Goal: Information Seeking & Learning: Learn about a topic

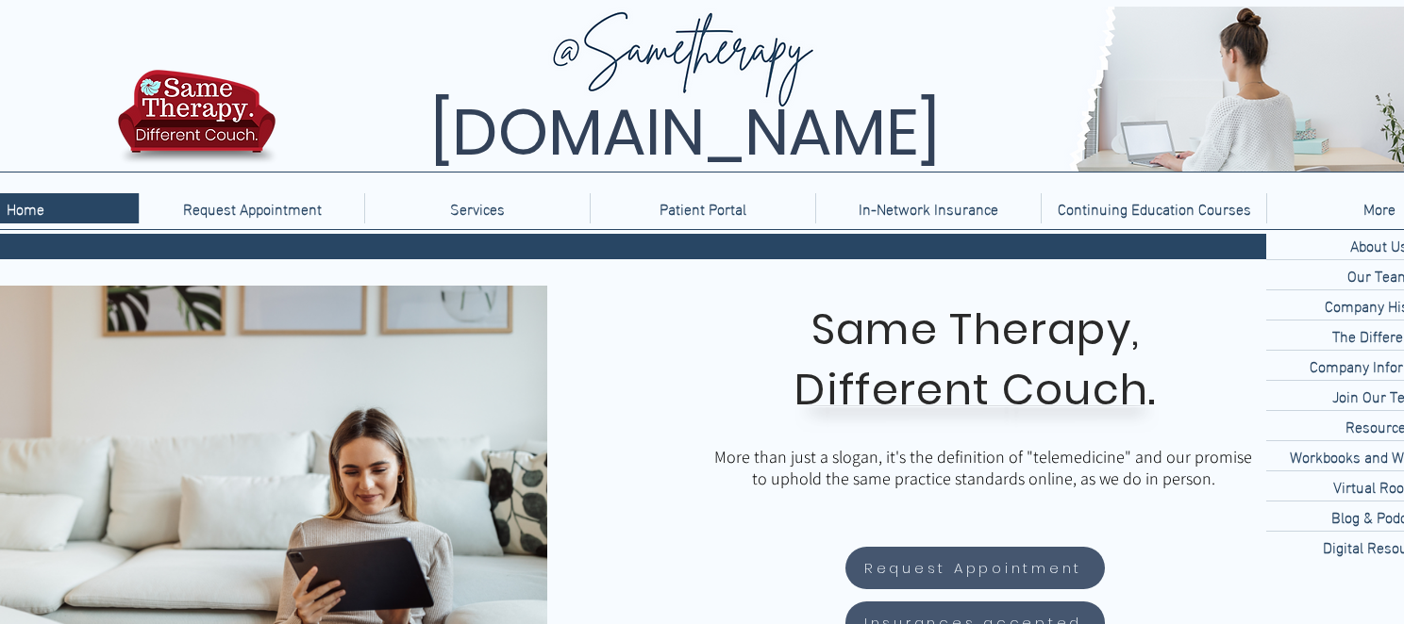
click at [1370, 249] on p "About Us" at bounding box center [1378, 244] width 73 height 29
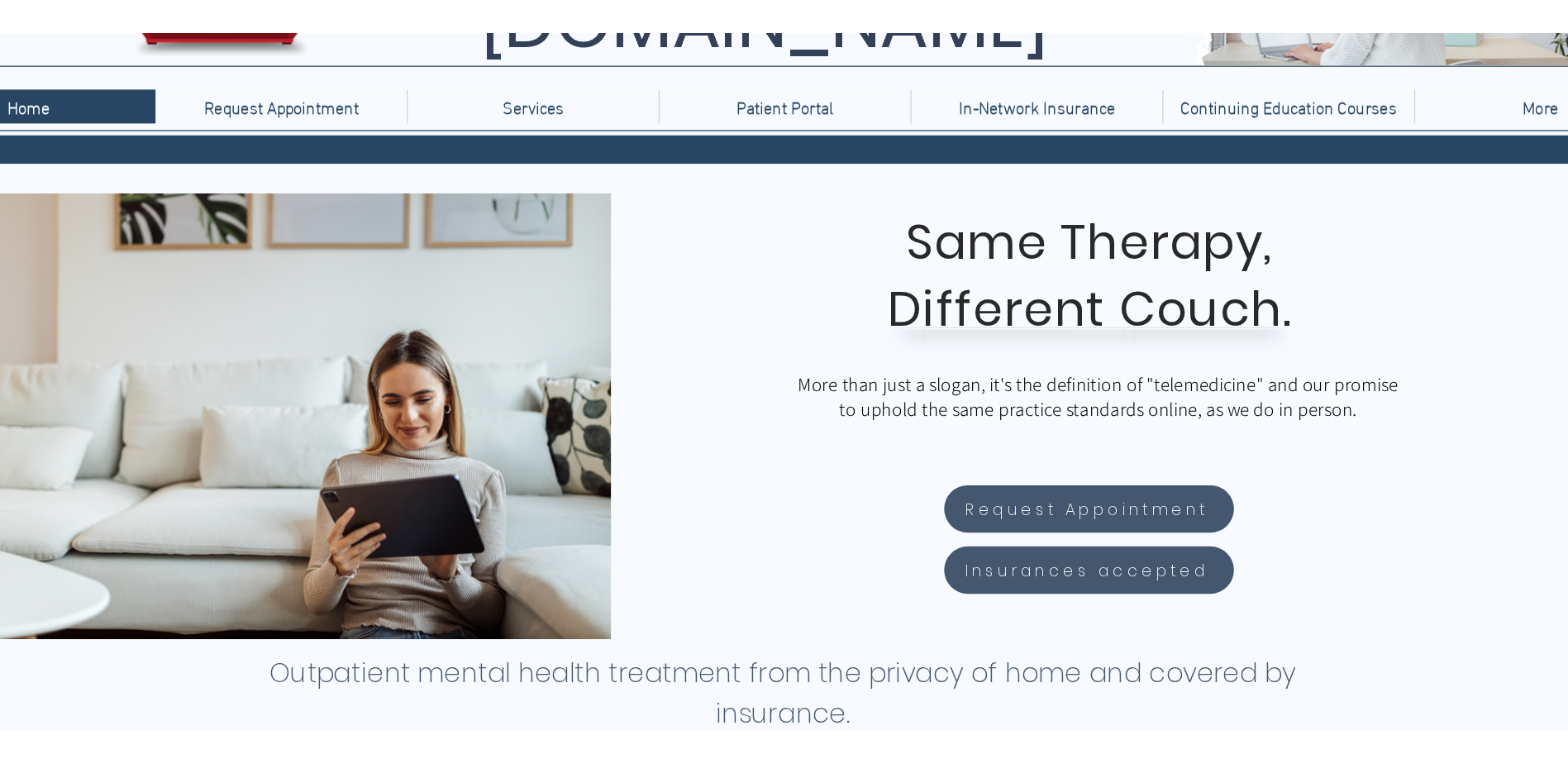
scroll to position [166, 0]
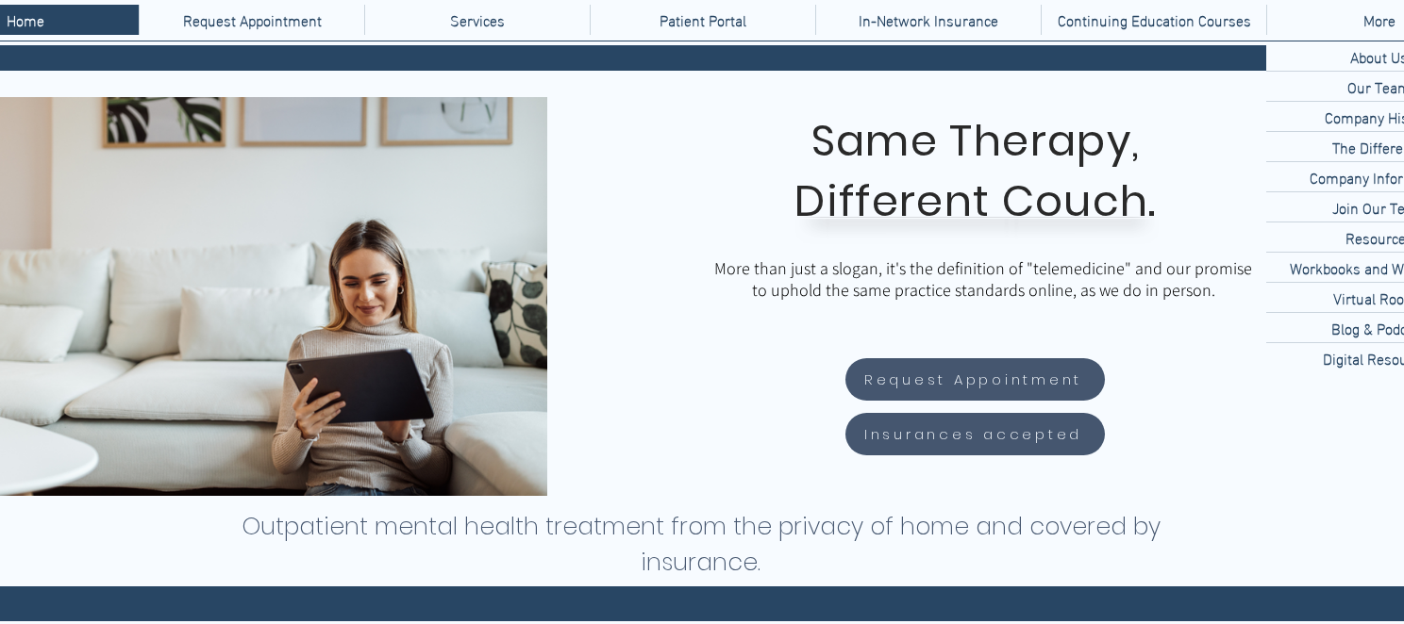
click at [1373, 19] on p "More" at bounding box center [1379, 20] width 51 height 30
click at [1353, 54] on p "About Us" at bounding box center [1378, 56] width 73 height 29
click at [1351, 62] on p "About Us" at bounding box center [1378, 56] width 73 height 29
click at [1391, 63] on p "About Us" at bounding box center [1378, 56] width 73 height 29
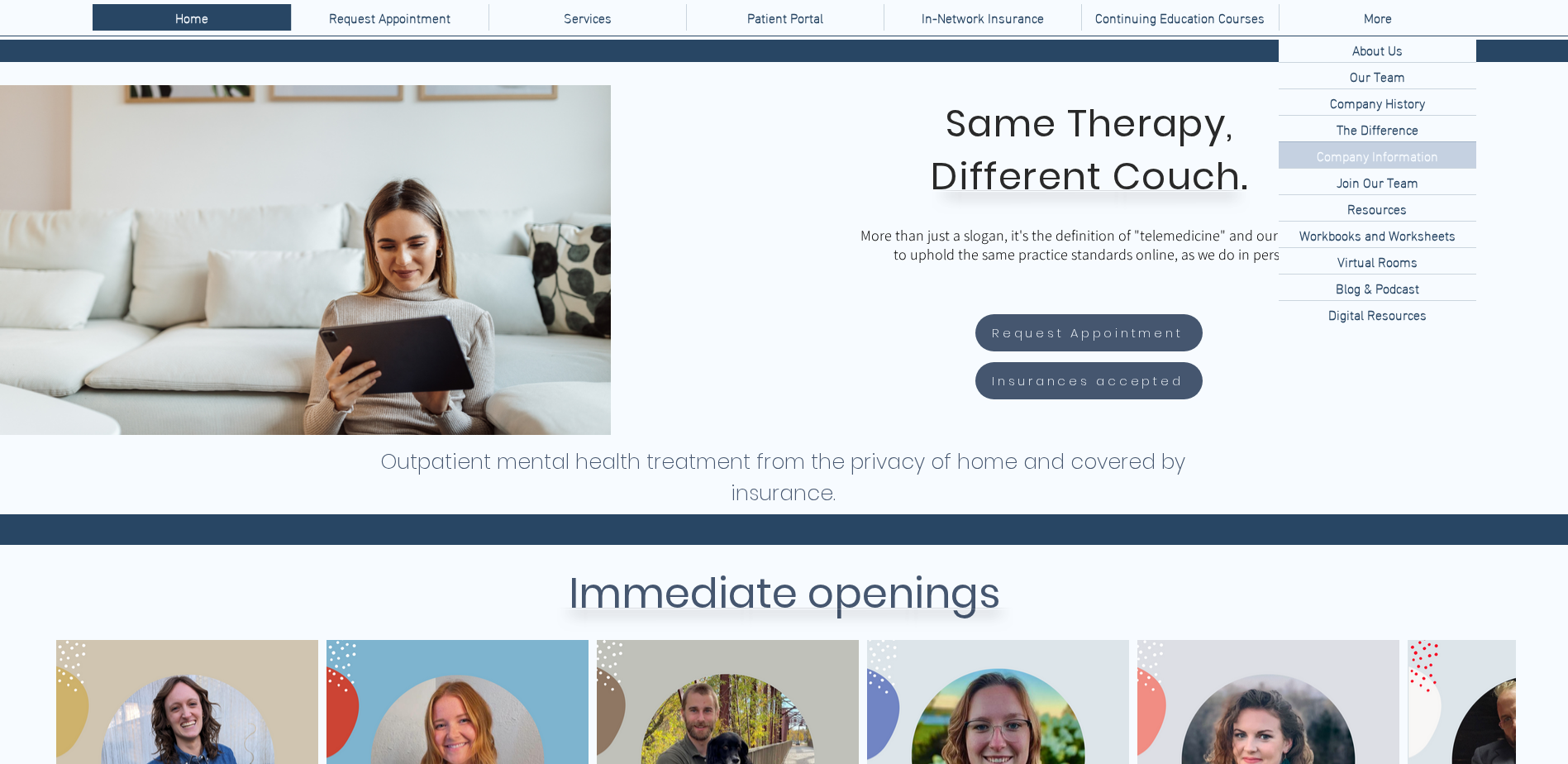
click at [1230, 156] on p "Company Information" at bounding box center [1378, 154] width 135 height 25
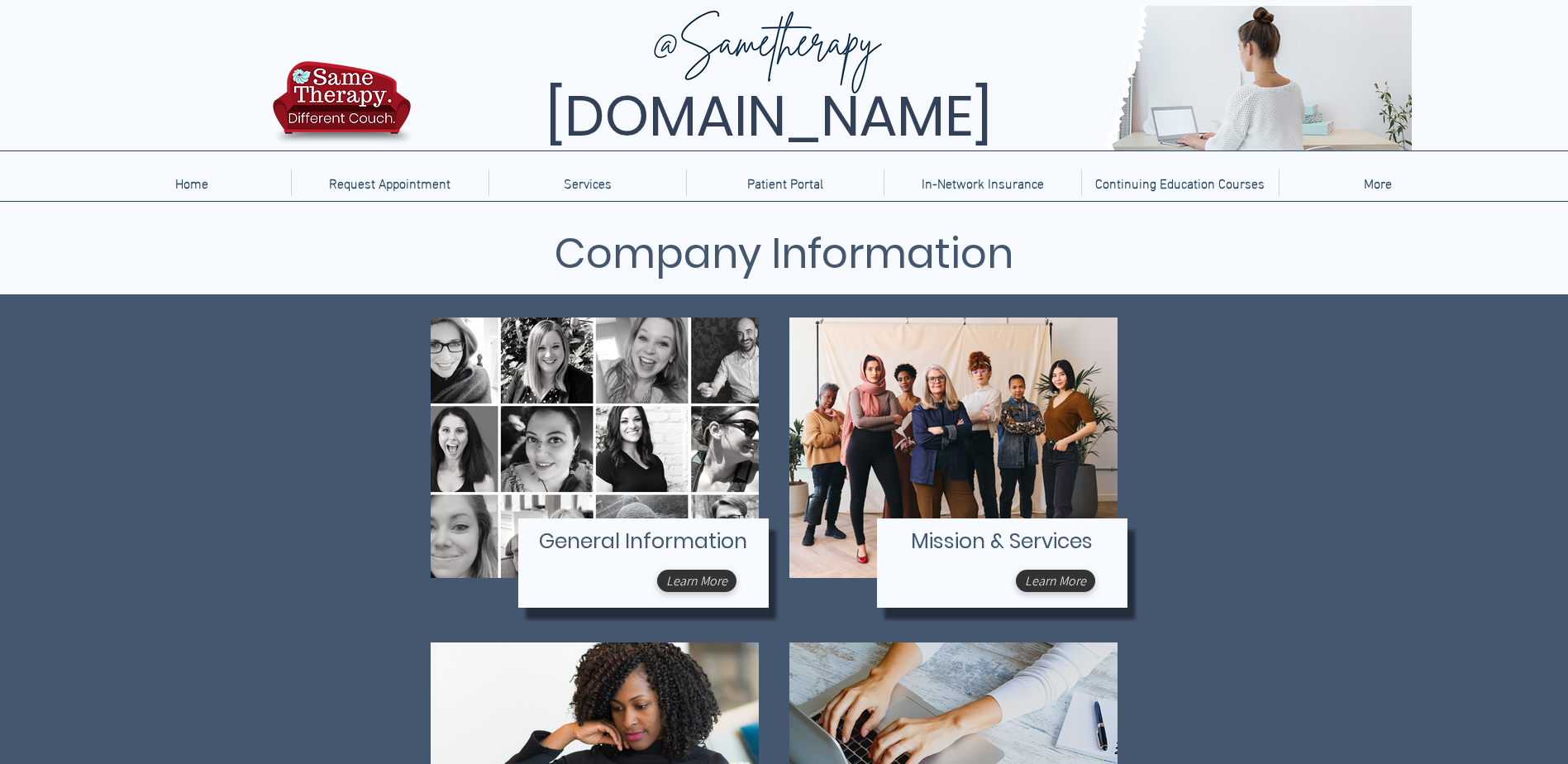
click at [1061, 553] on span "Mission & Services" at bounding box center [1002, 541] width 182 height 29
click at [1066, 580] on span "Learn More" at bounding box center [1056, 581] width 61 height 18
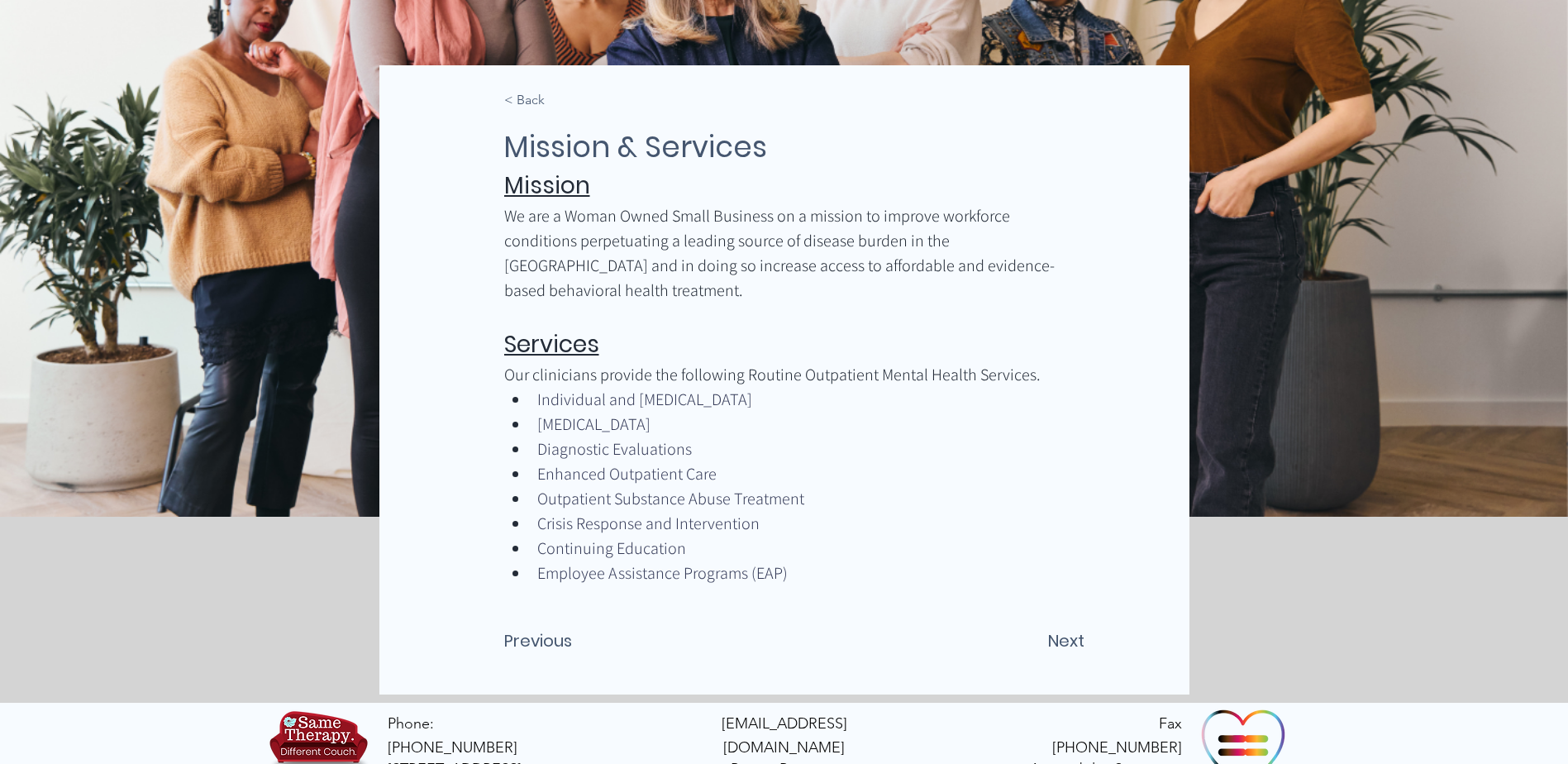
scroll to position [320, 0]
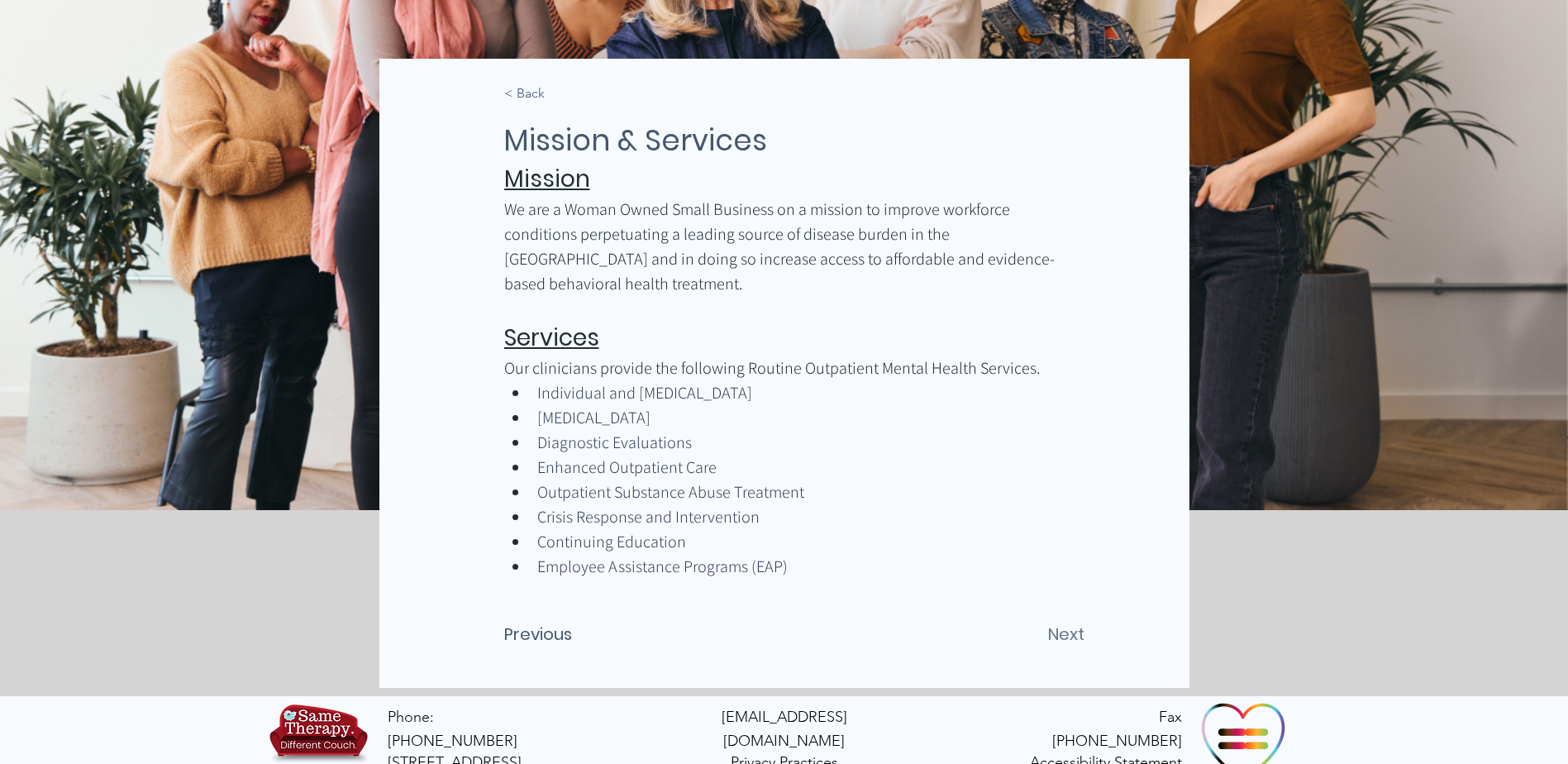
click at [1071, 621] on span "Next" at bounding box center [1067, 633] width 37 height 25
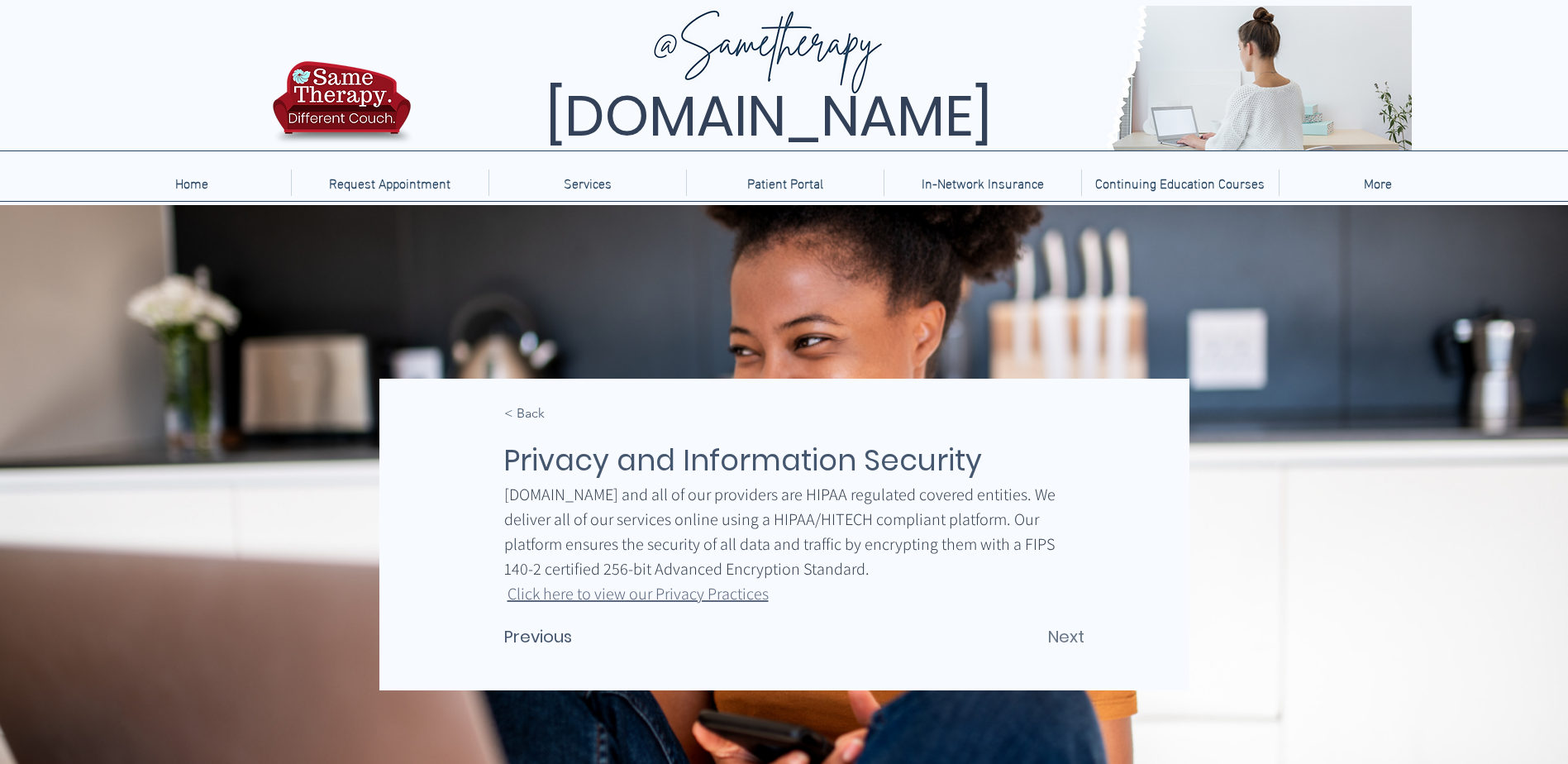
click at [1056, 633] on span "Next" at bounding box center [1067, 636] width 37 height 25
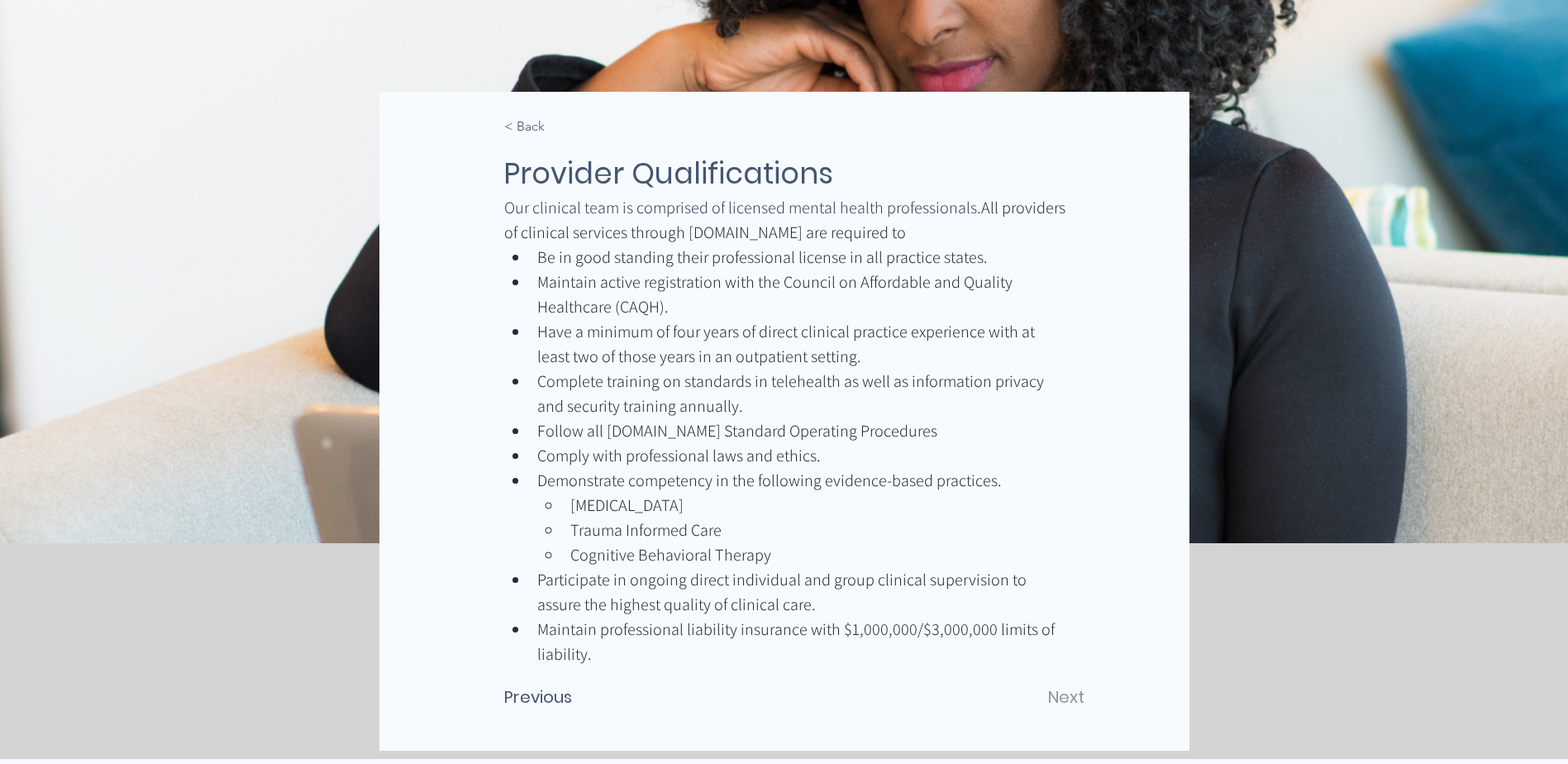
scroll to position [330, 0]
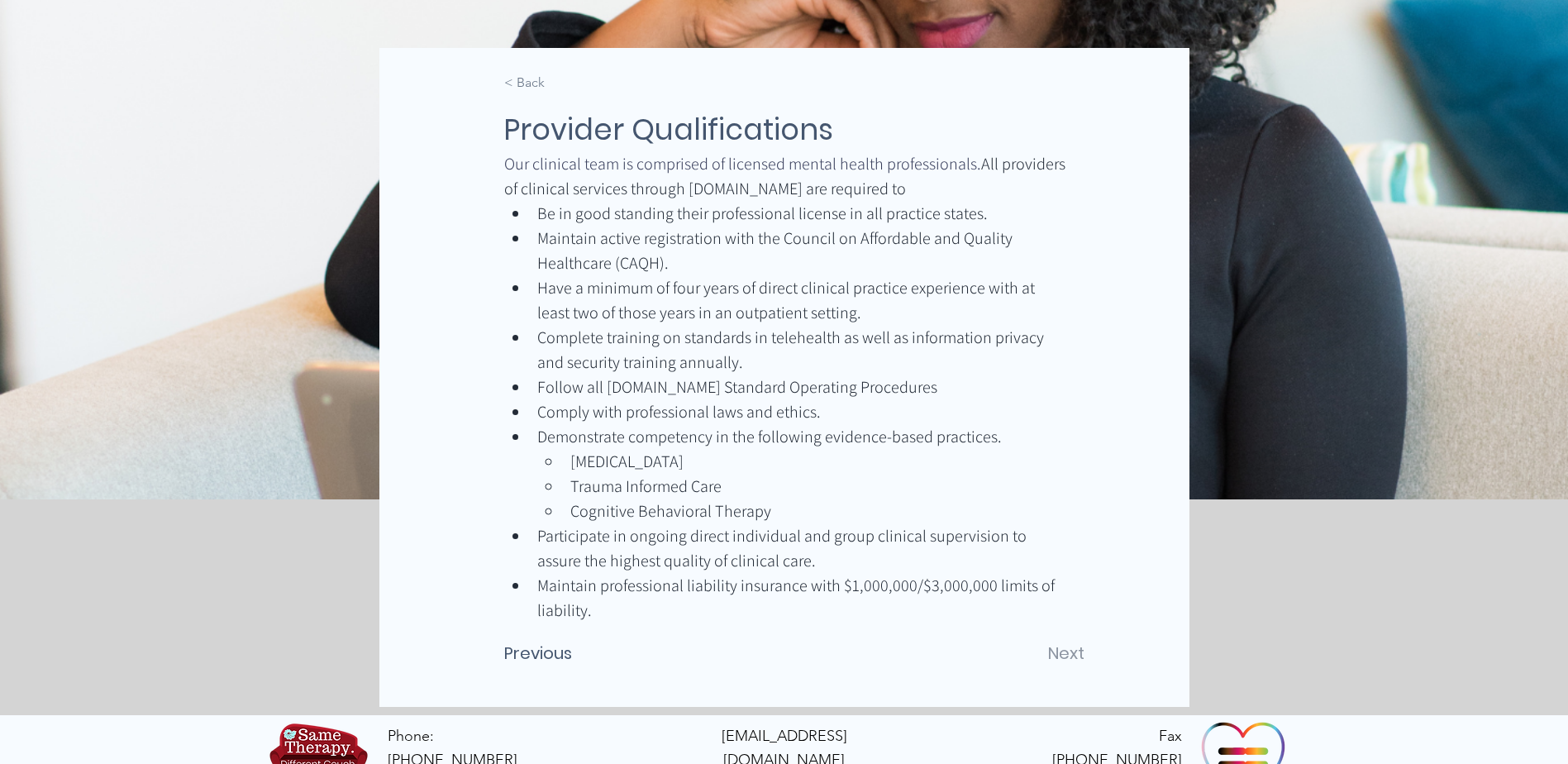
click at [522, 80] on span "< Back" at bounding box center [524, 82] width 40 height 18
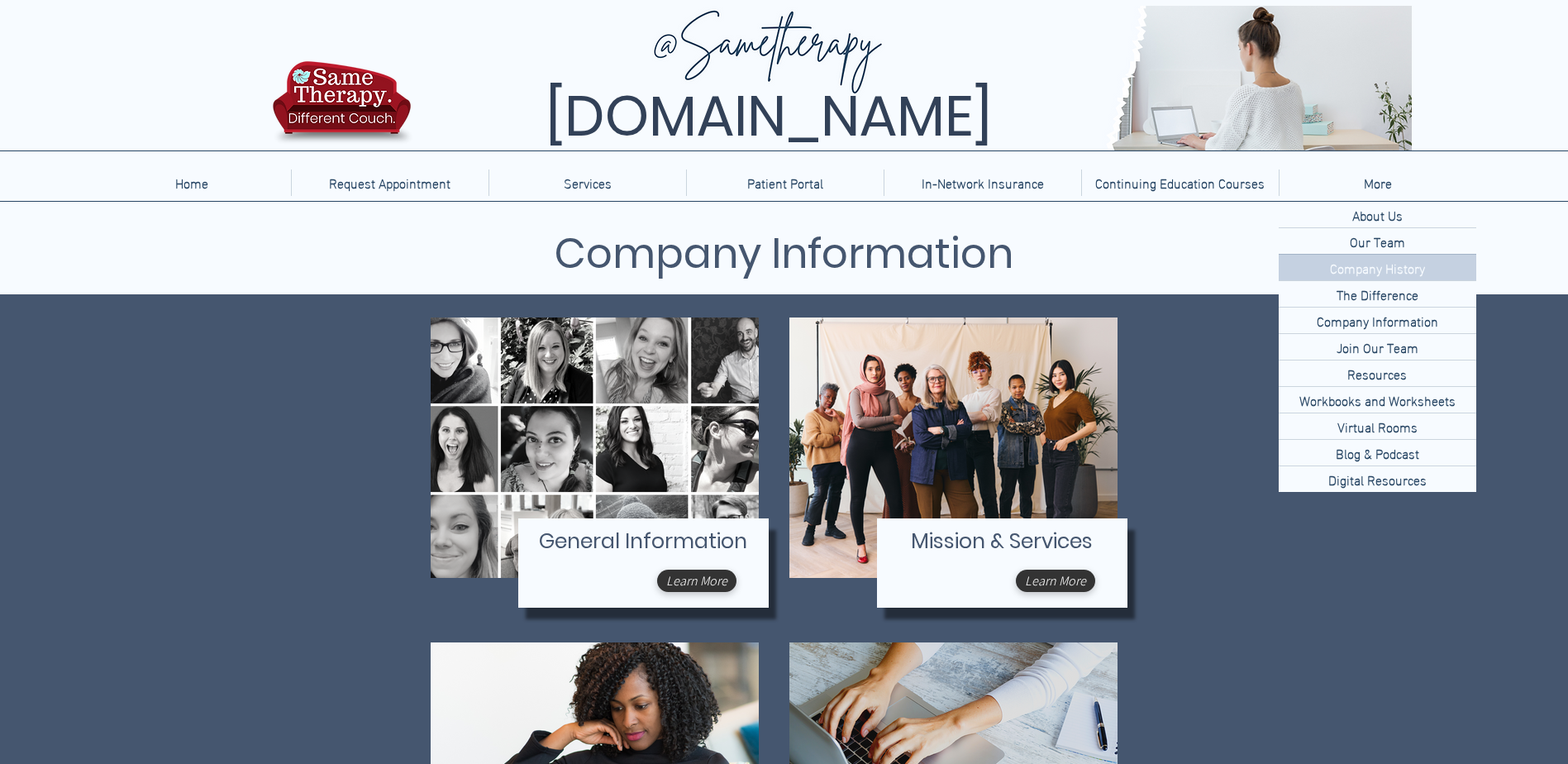
click at [1366, 269] on p "Company History" at bounding box center [1378, 267] width 109 height 25
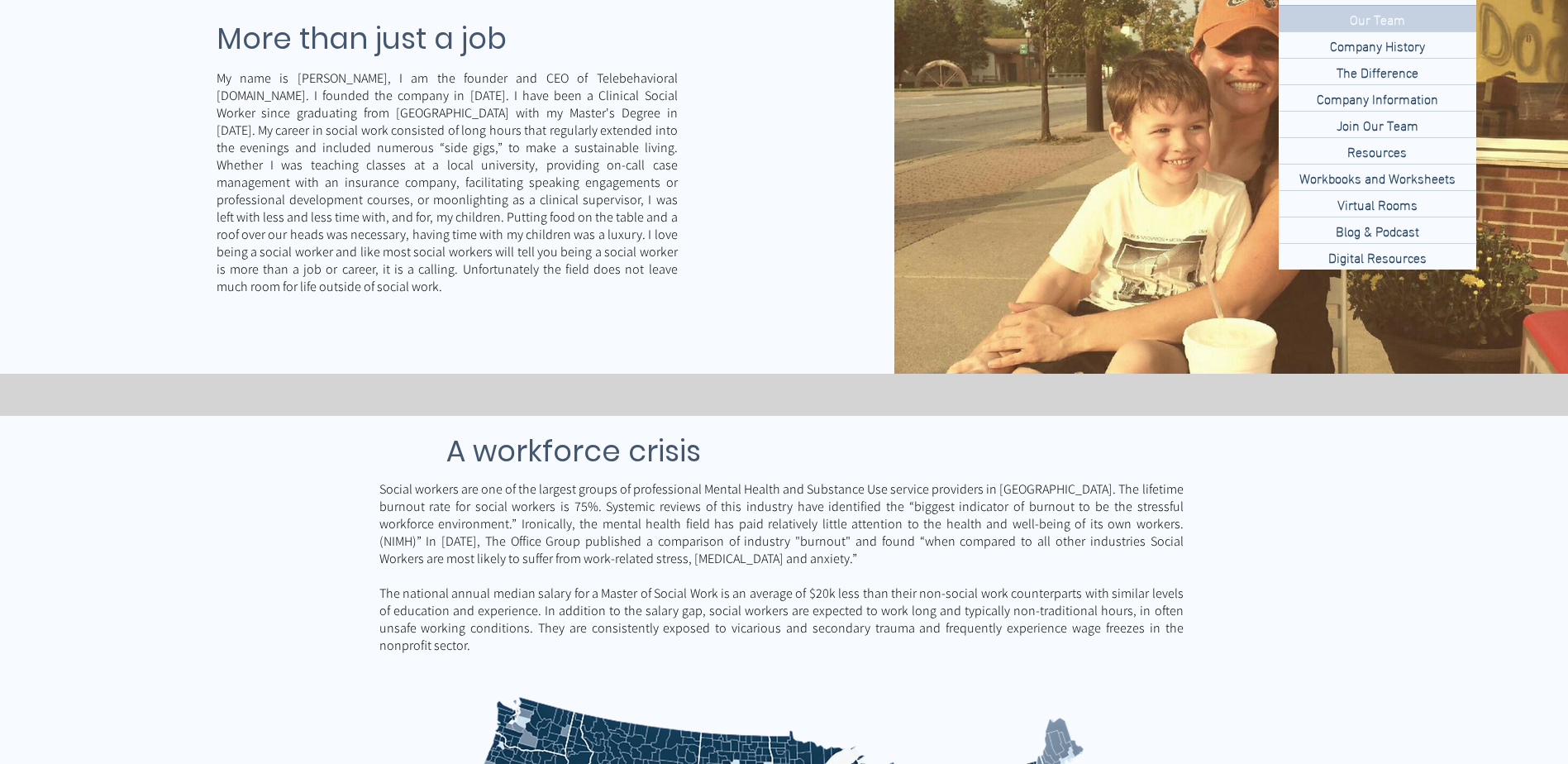
scroll to position [112, 0]
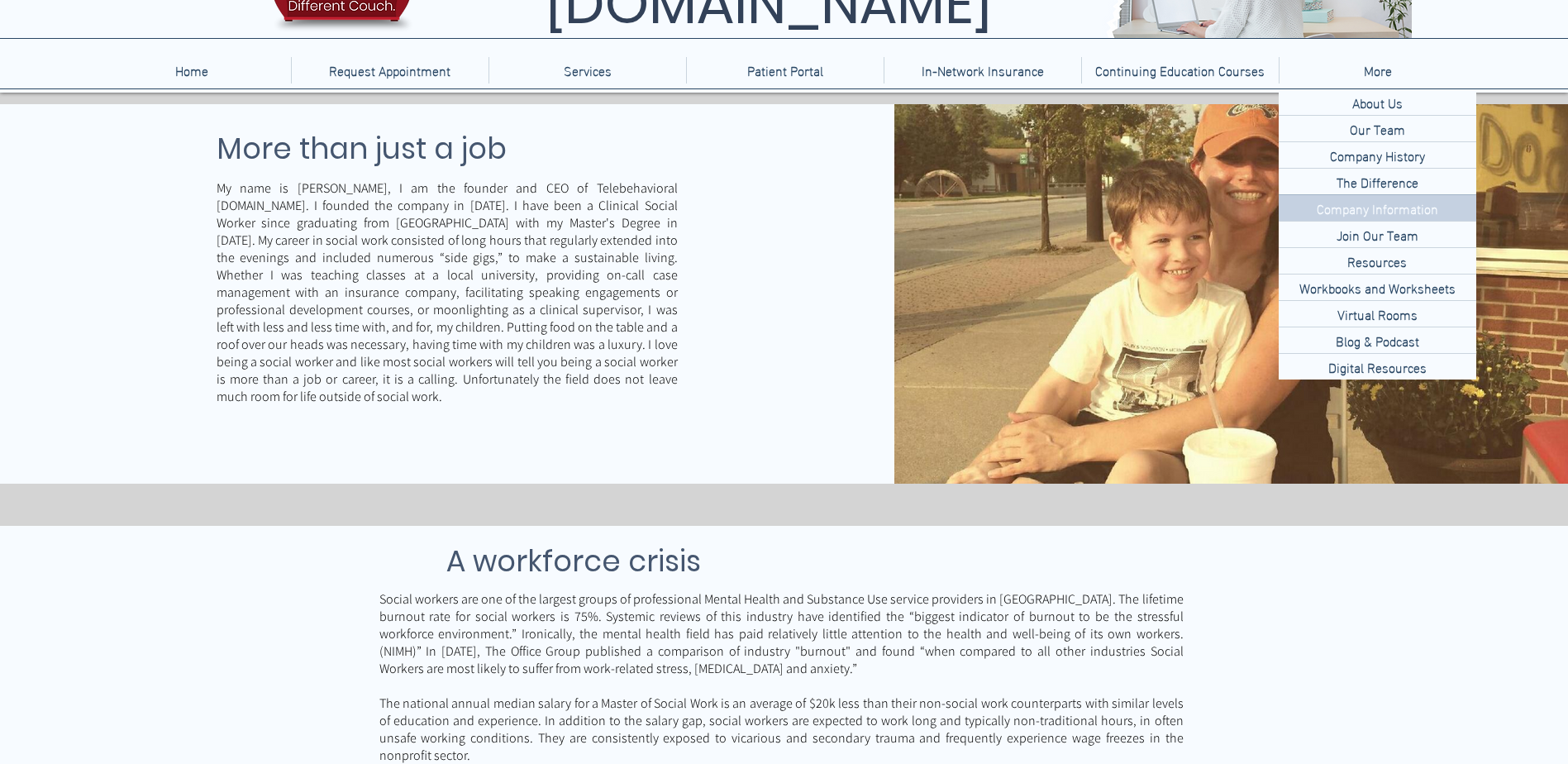
click at [1445, 209] on div "Company Information" at bounding box center [1377, 208] width 197 height 25
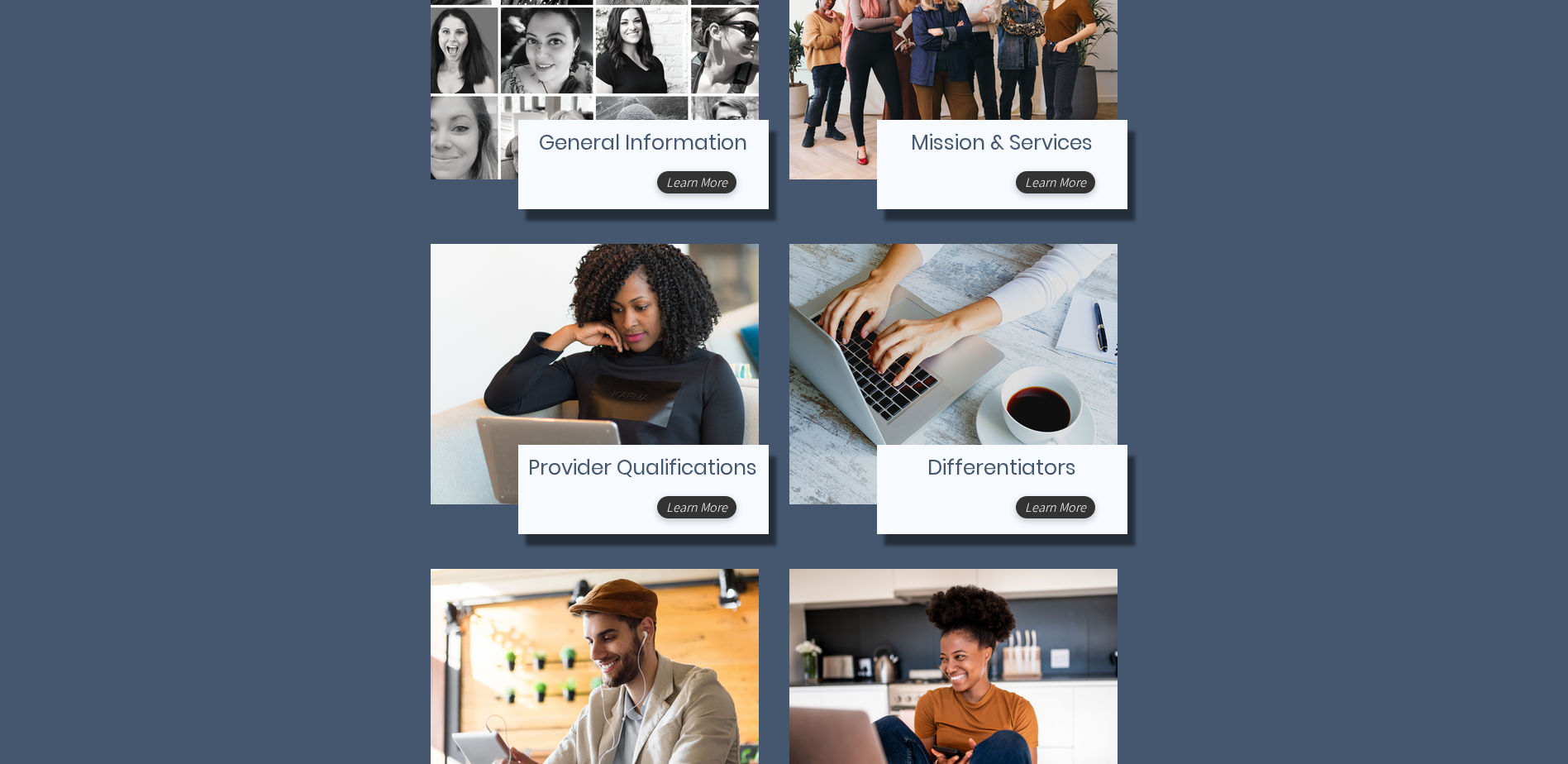
scroll to position [248, 0]
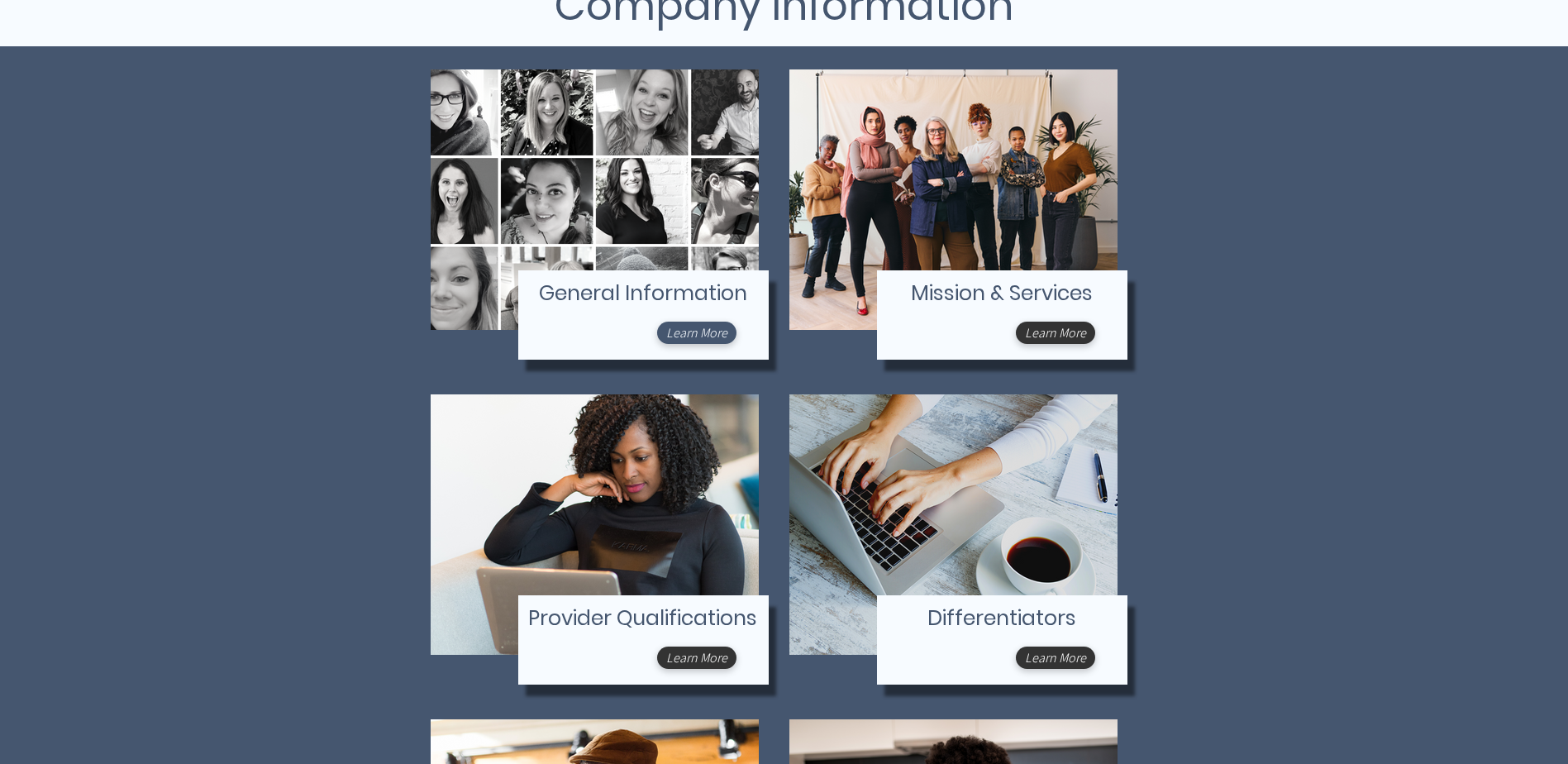
click at [685, 332] on span "Learn More" at bounding box center [697, 333] width 61 height 18
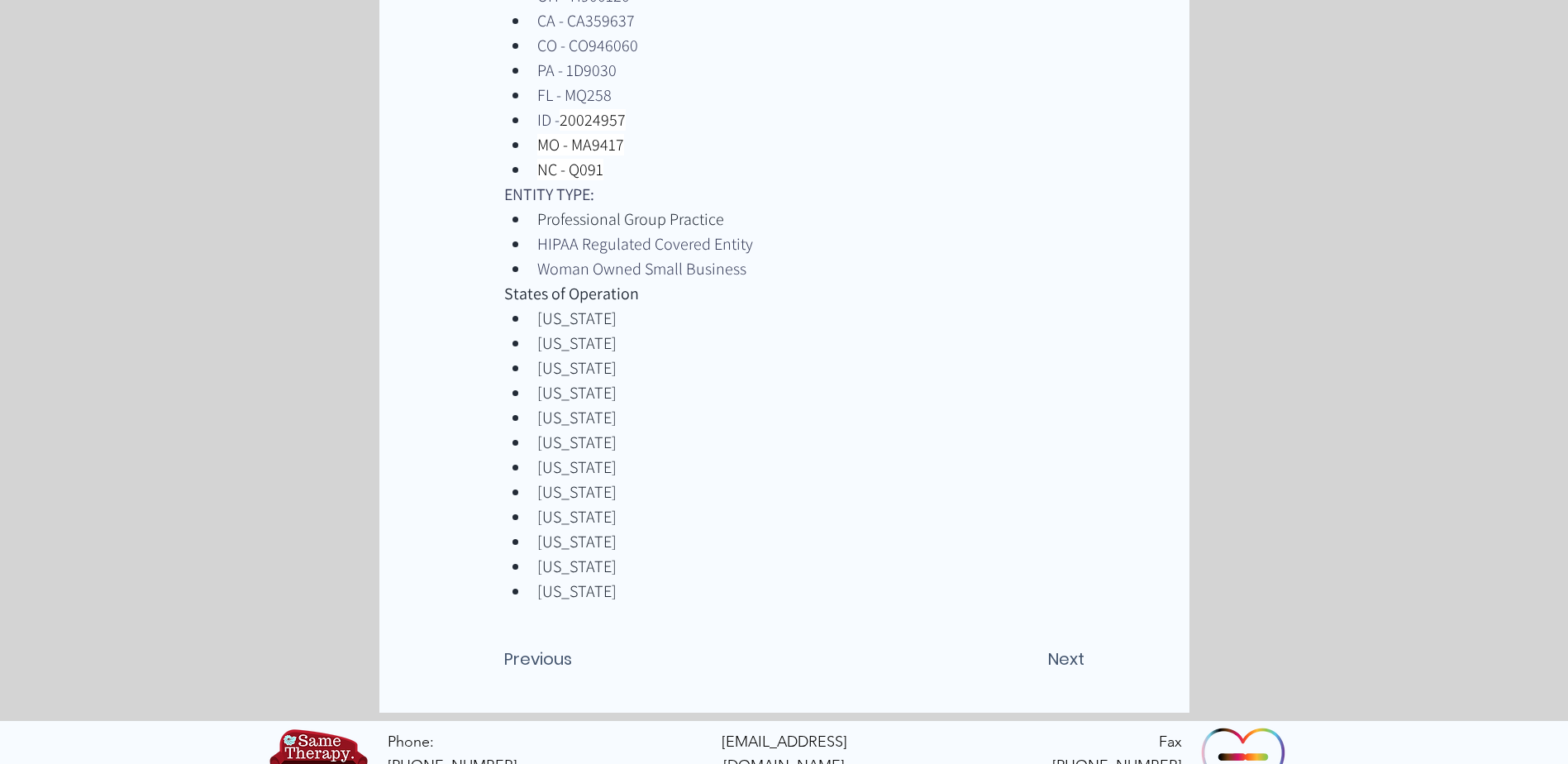
scroll to position [1142, 0]
